Goal: Task Accomplishment & Management: Use online tool/utility

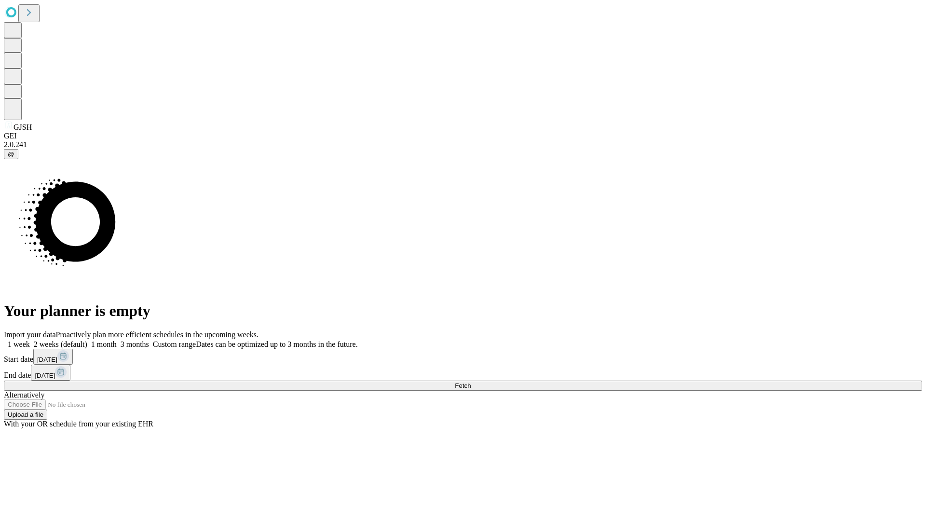
click at [471, 382] on span "Fetch" at bounding box center [463, 385] width 16 height 7
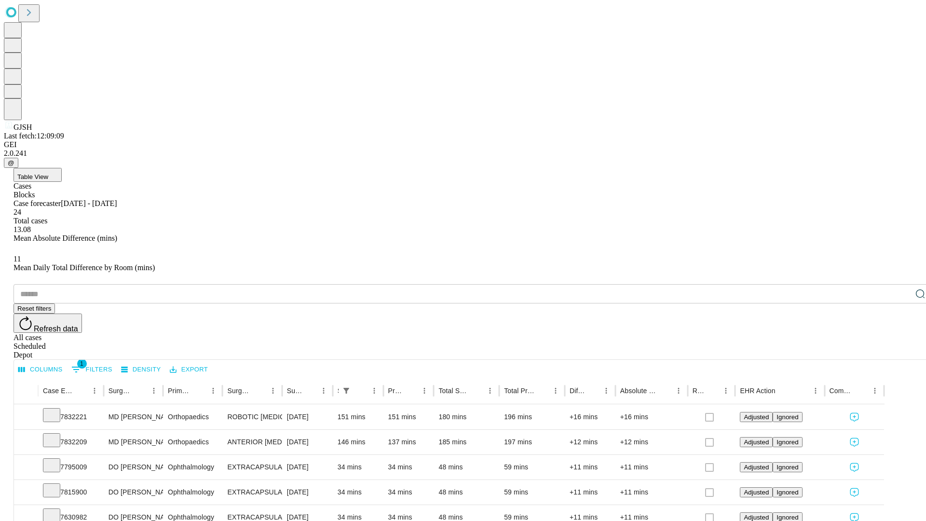
click at [864, 342] on div "Scheduled" at bounding box center [473, 346] width 919 height 9
